Goal: Find specific page/section: Find specific page/section

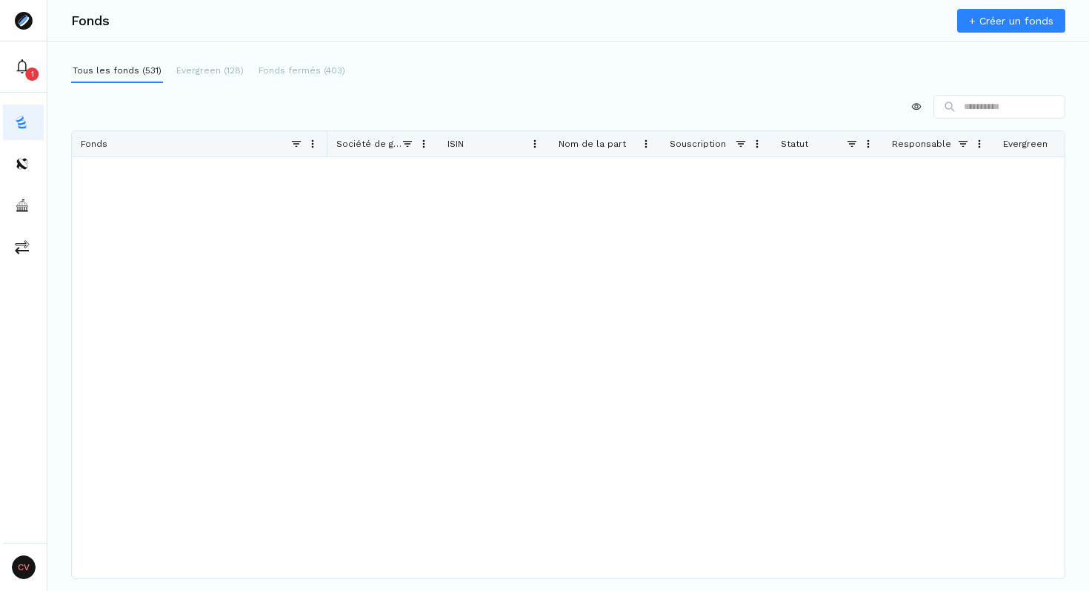
scroll to position [4104, 0]
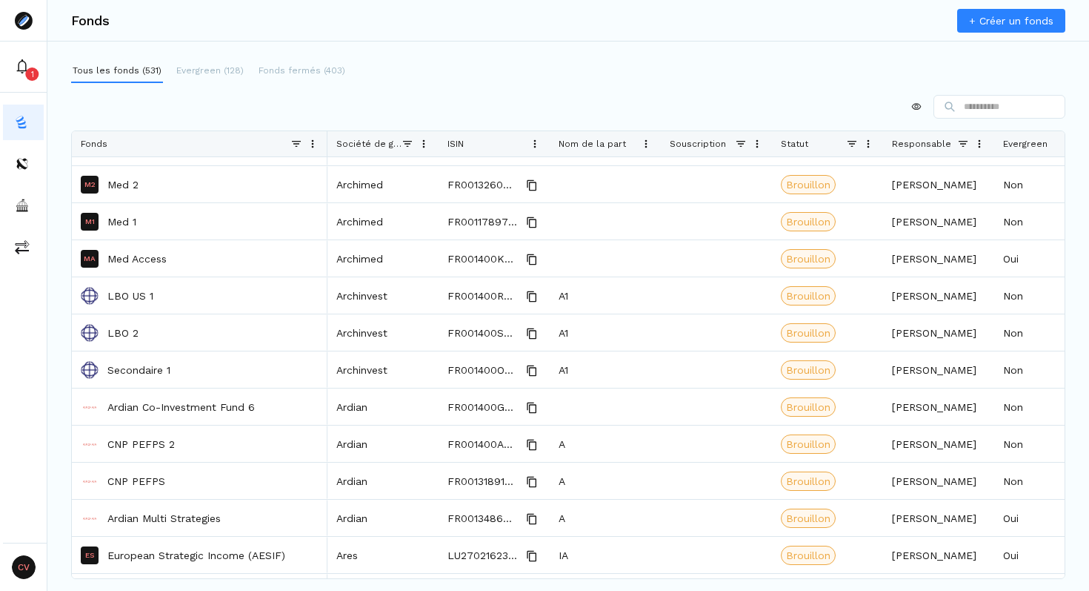
click at [305, 103] on div at bounding box center [568, 107] width 995 height 24
click at [230, 70] on p "Evergreen (128)" at bounding box center [209, 70] width 67 height 13
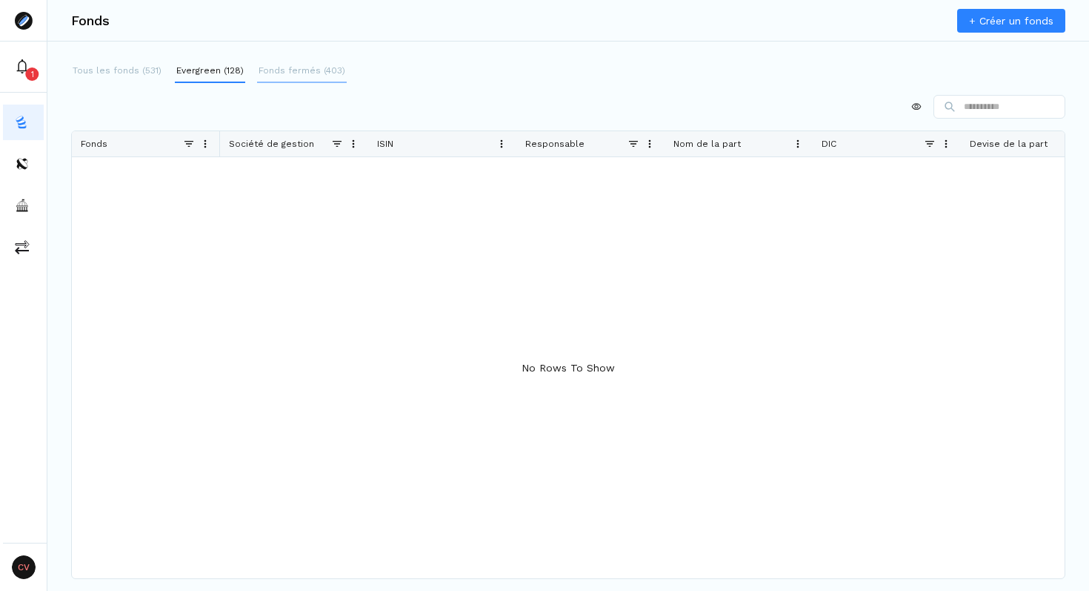
click at [296, 70] on p "Fonds fermés (403)" at bounding box center [302, 70] width 87 height 13
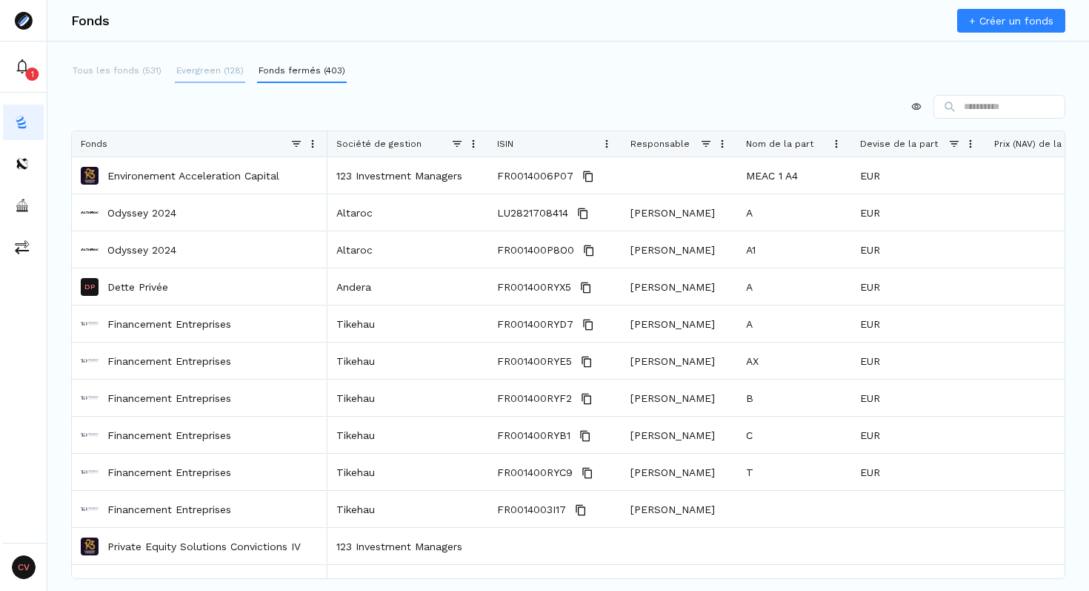
click at [198, 66] on p "Evergreen (128)" at bounding box center [209, 70] width 67 height 13
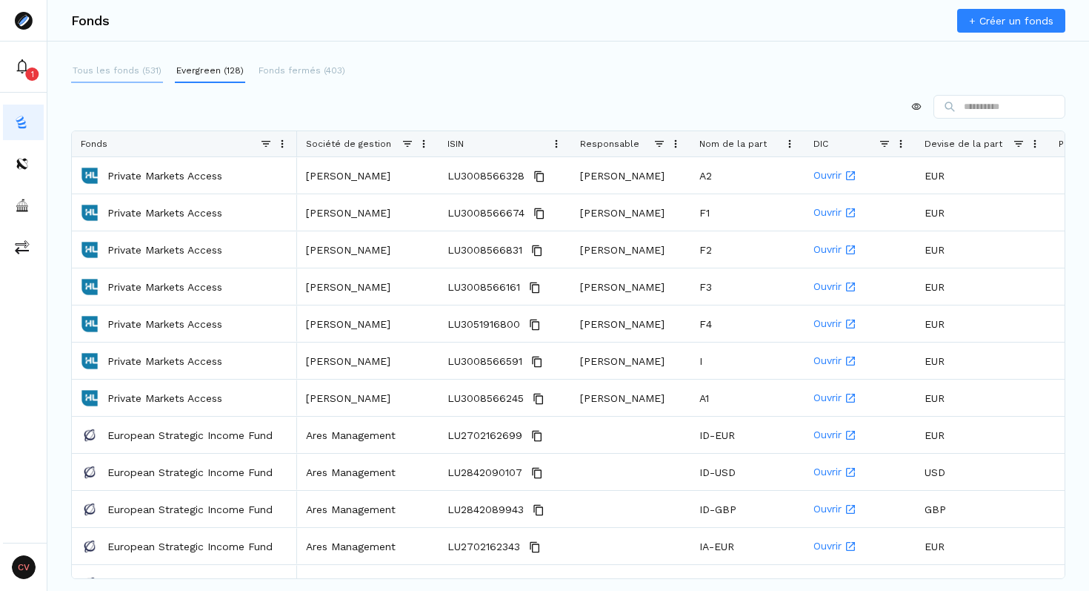
click at [120, 73] on p "Tous les fonds (531)" at bounding box center [117, 70] width 89 height 13
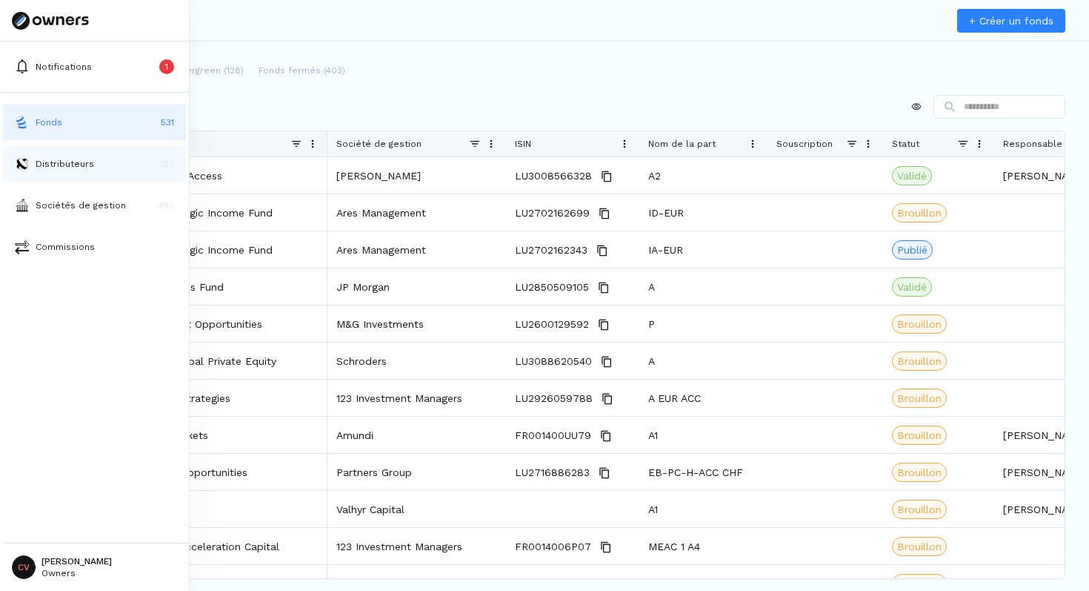
click at [30, 154] on button "Distributeurs 153" at bounding box center [94, 164] width 183 height 36
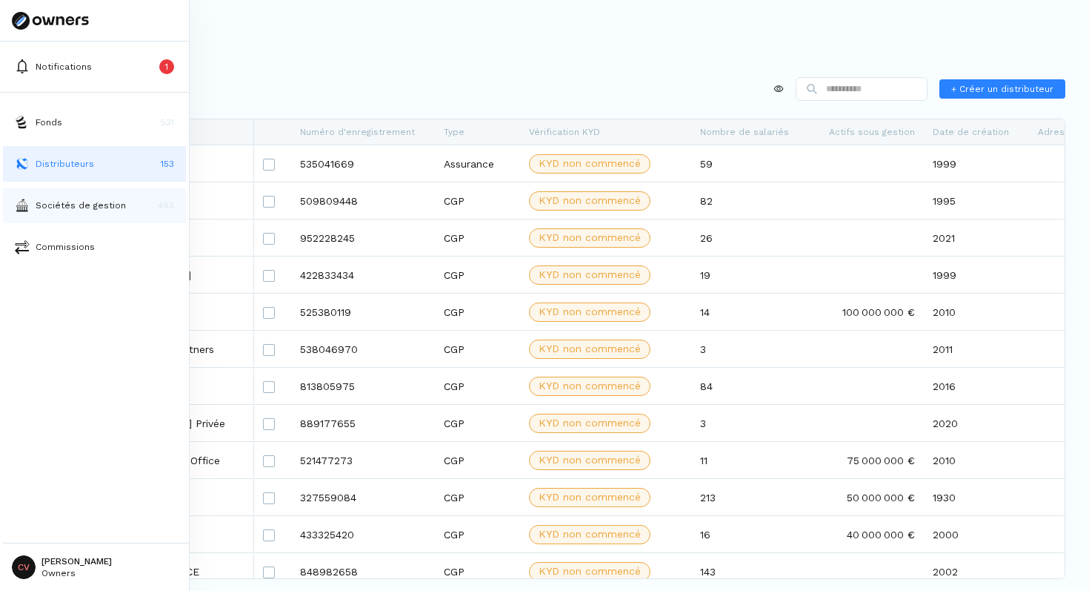
click at [56, 203] on p "Sociétés de gestion" at bounding box center [81, 205] width 90 height 13
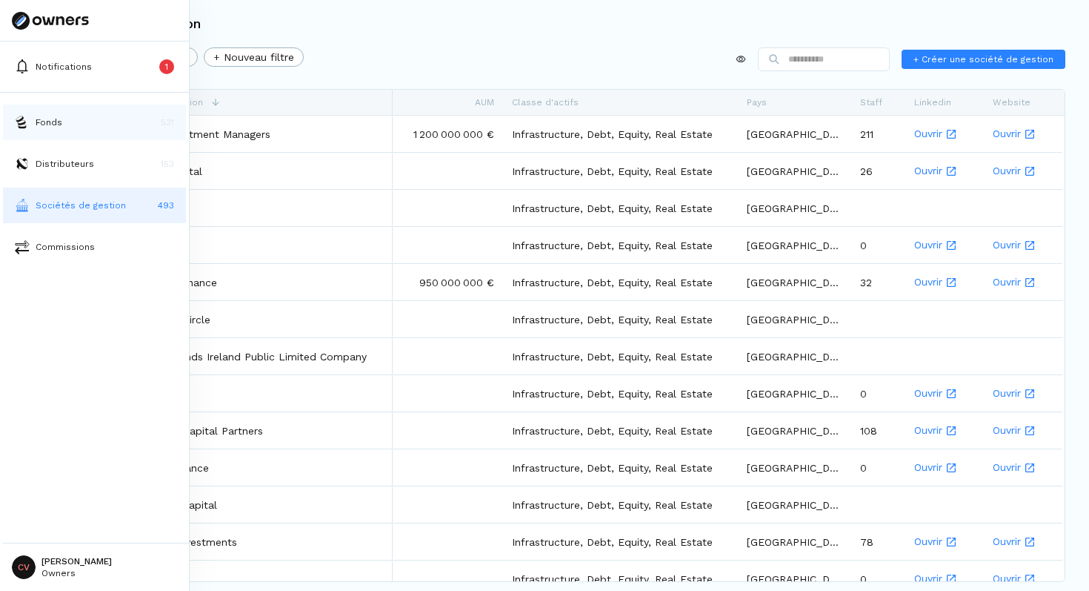
click at [44, 119] on p "Fonds" at bounding box center [49, 122] width 27 height 13
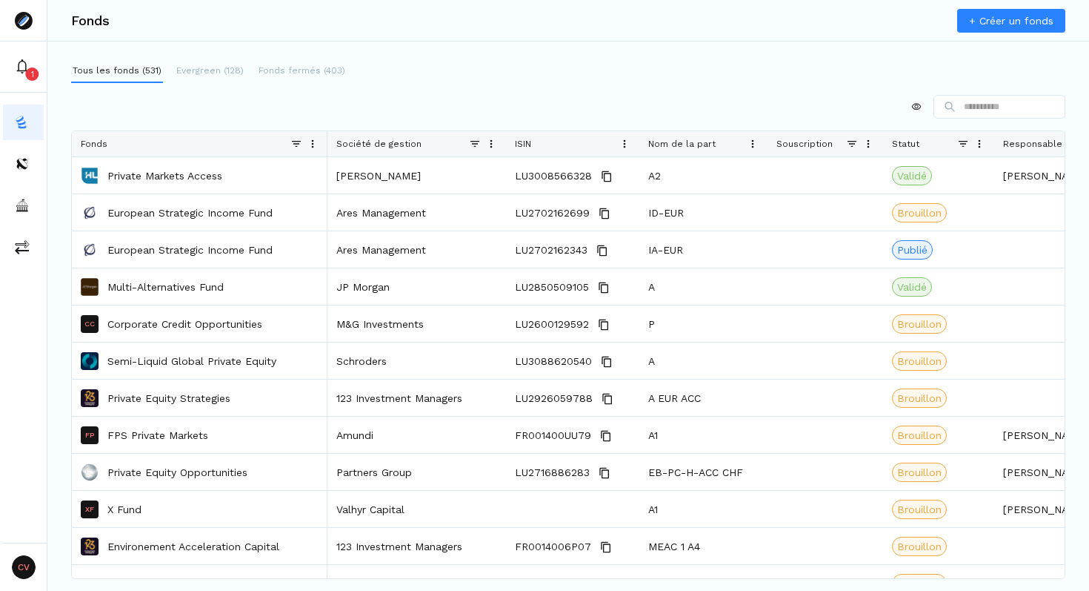
click at [335, 104] on div at bounding box center [568, 107] width 995 height 24
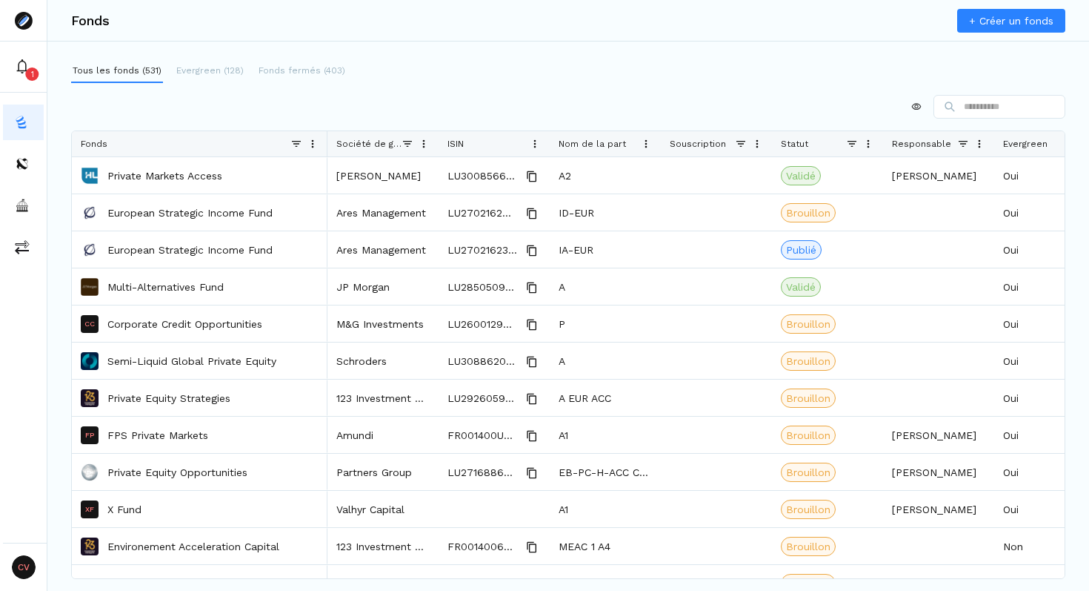
click at [399, 101] on div at bounding box center [568, 107] width 995 height 24
click at [342, 77] on div "Tous les fonds (531) Evergreen (128) Fonds fermés (403)" at bounding box center [568, 71] width 995 height 24
click at [259, 67] on p "Fonds fermés (403)" at bounding box center [302, 70] width 87 height 13
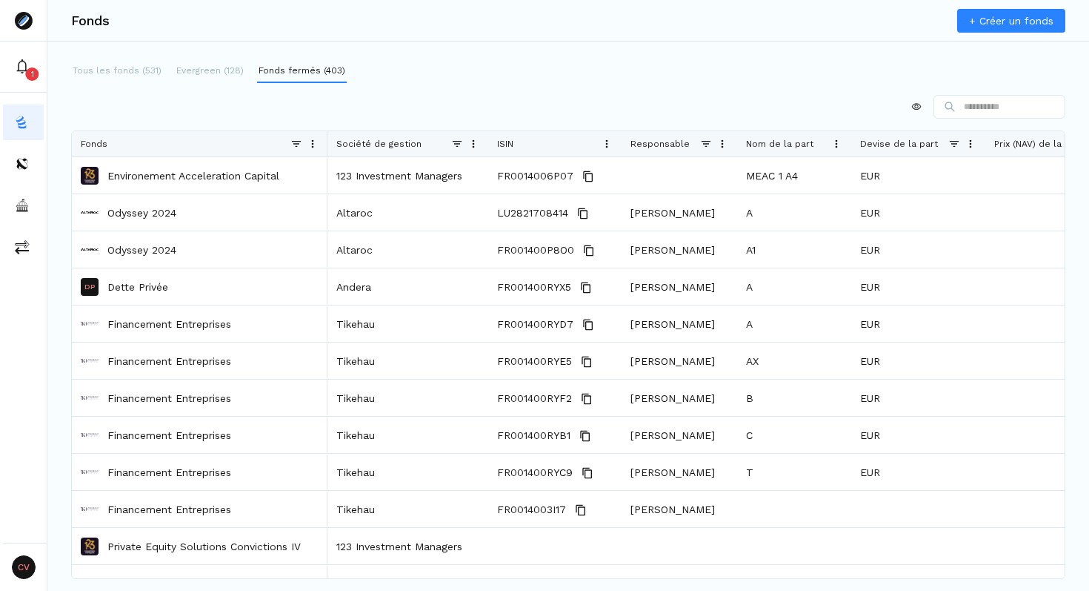
click at [214, 75] on p "Evergreen (128)" at bounding box center [209, 70] width 67 height 13
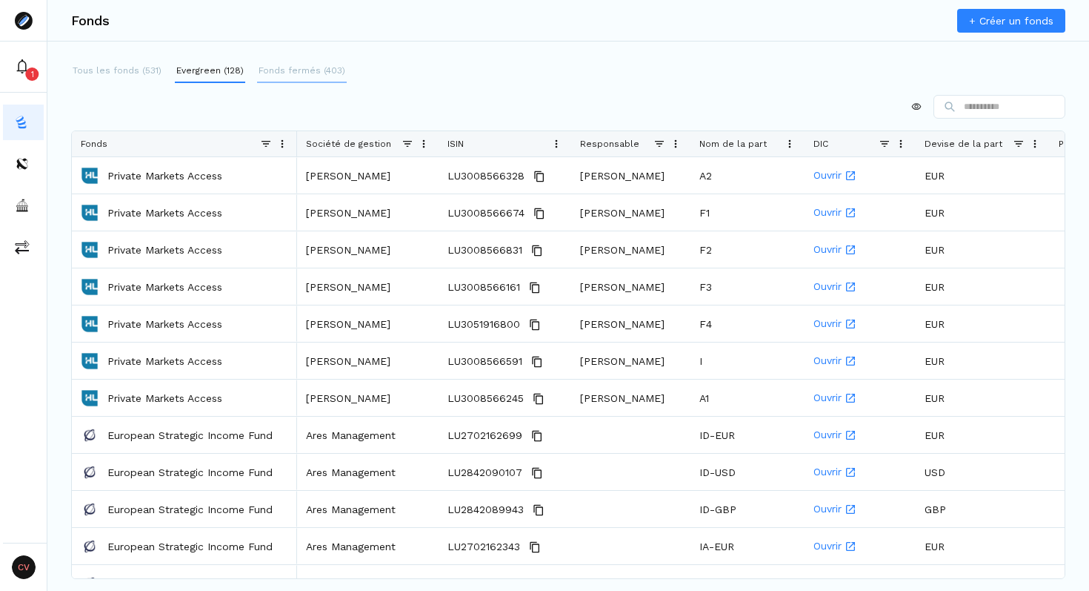
click at [272, 69] on p "Fonds fermés (403)" at bounding box center [302, 70] width 87 height 13
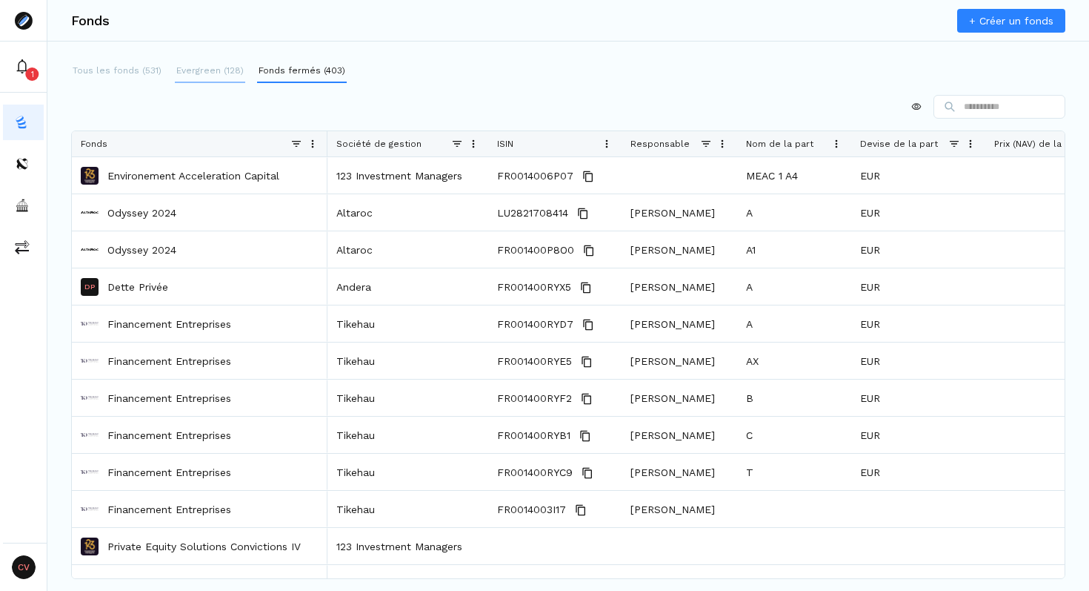
click at [220, 73] on p "Evergreen (128)" at bounding box center [209, 70] width 67 height 13
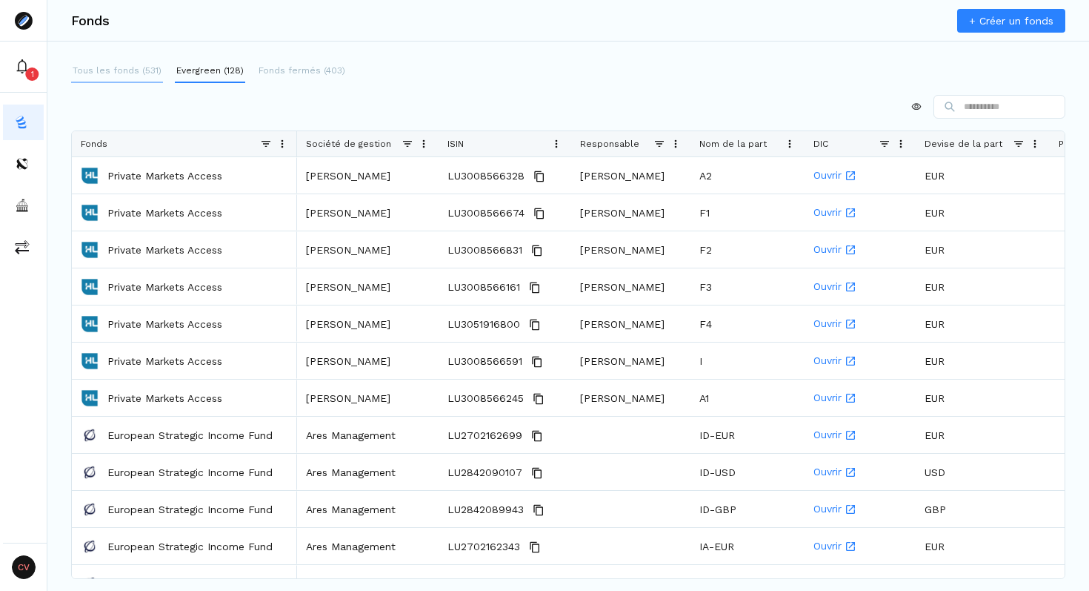
click at [113, 71] on p "Tous les fonds (531)" at bounding box center [117, 70] width 89 height 13
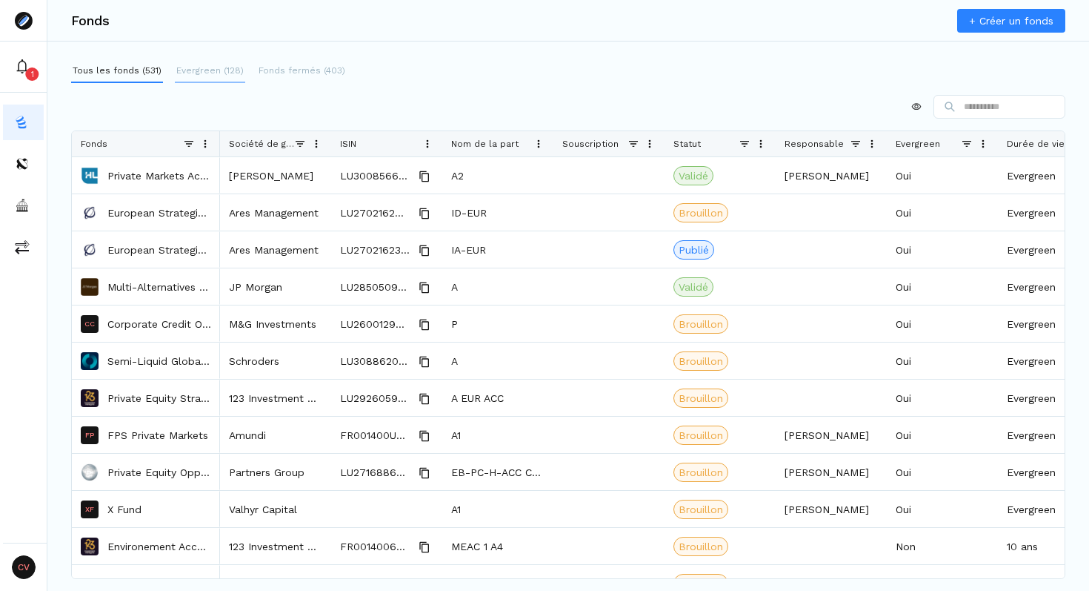
click at [213, 71] on p "Evergreen (128)" at bounding box center [209, 70] width 67 height 13
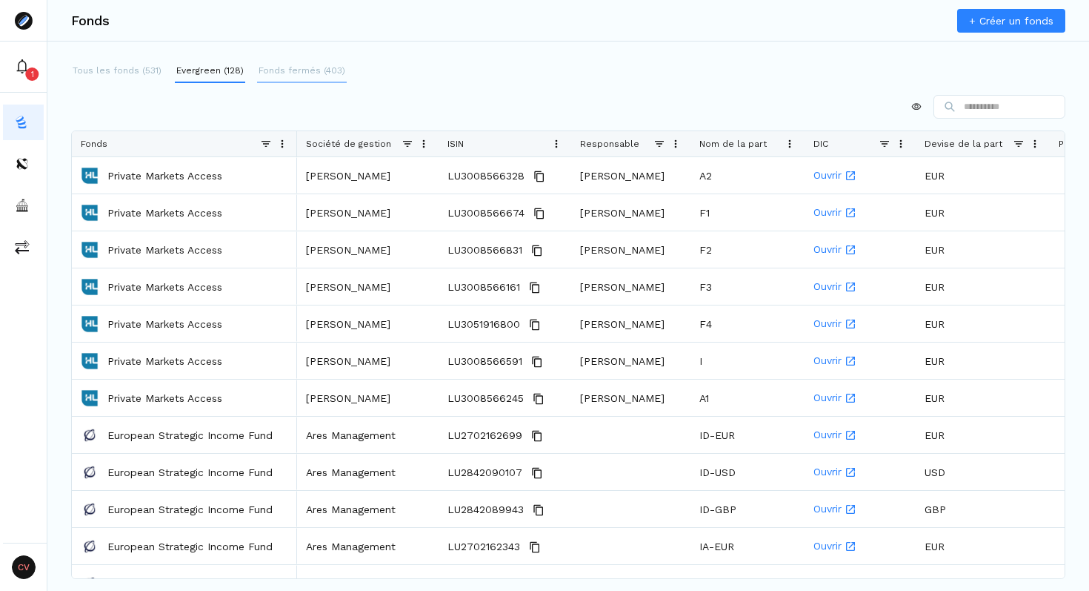
click at [293, 62] on button "Fonds fermés (403)" at bounding box center [302, 71] width 90 height 24
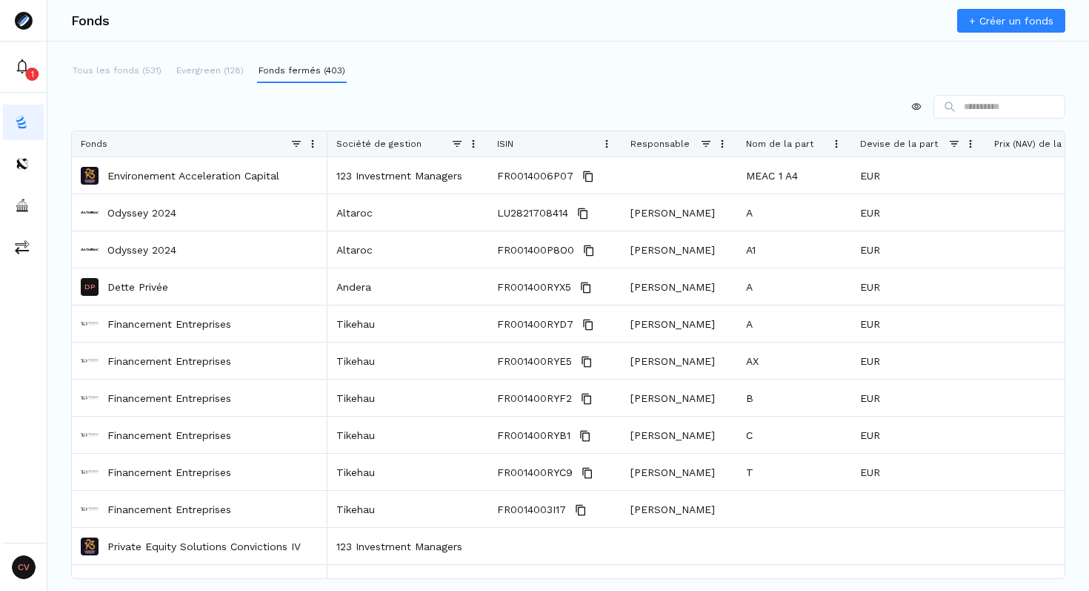
click at [361, 106] on div at bounding box center [568, 107] width 995 height 24
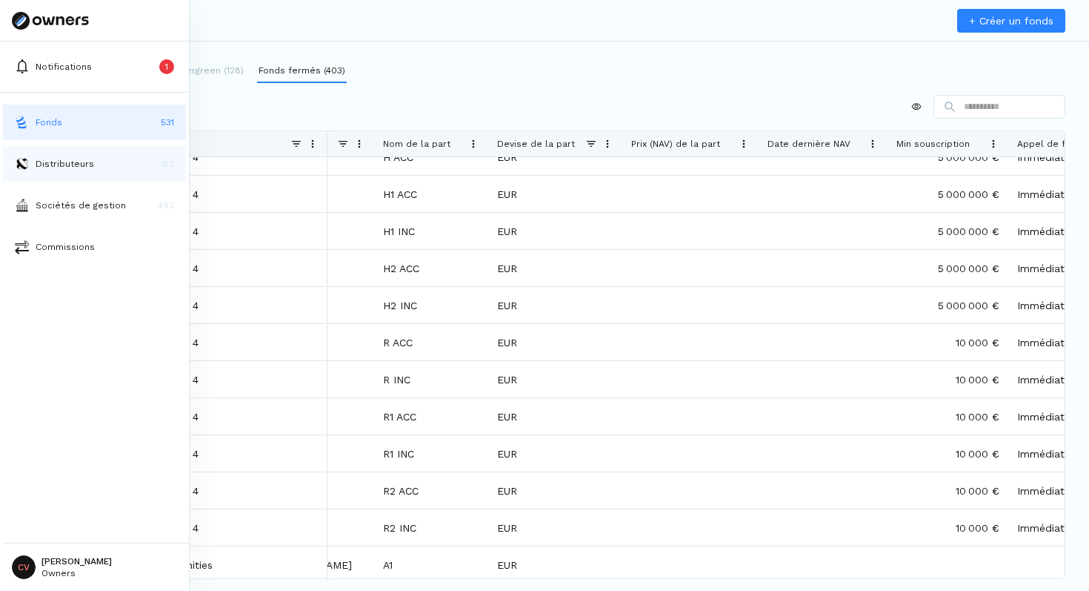
click at [67, 166] on p "Distributeurs" at bounding box center [65, 163] width 59 height 13
